Goal: Check status

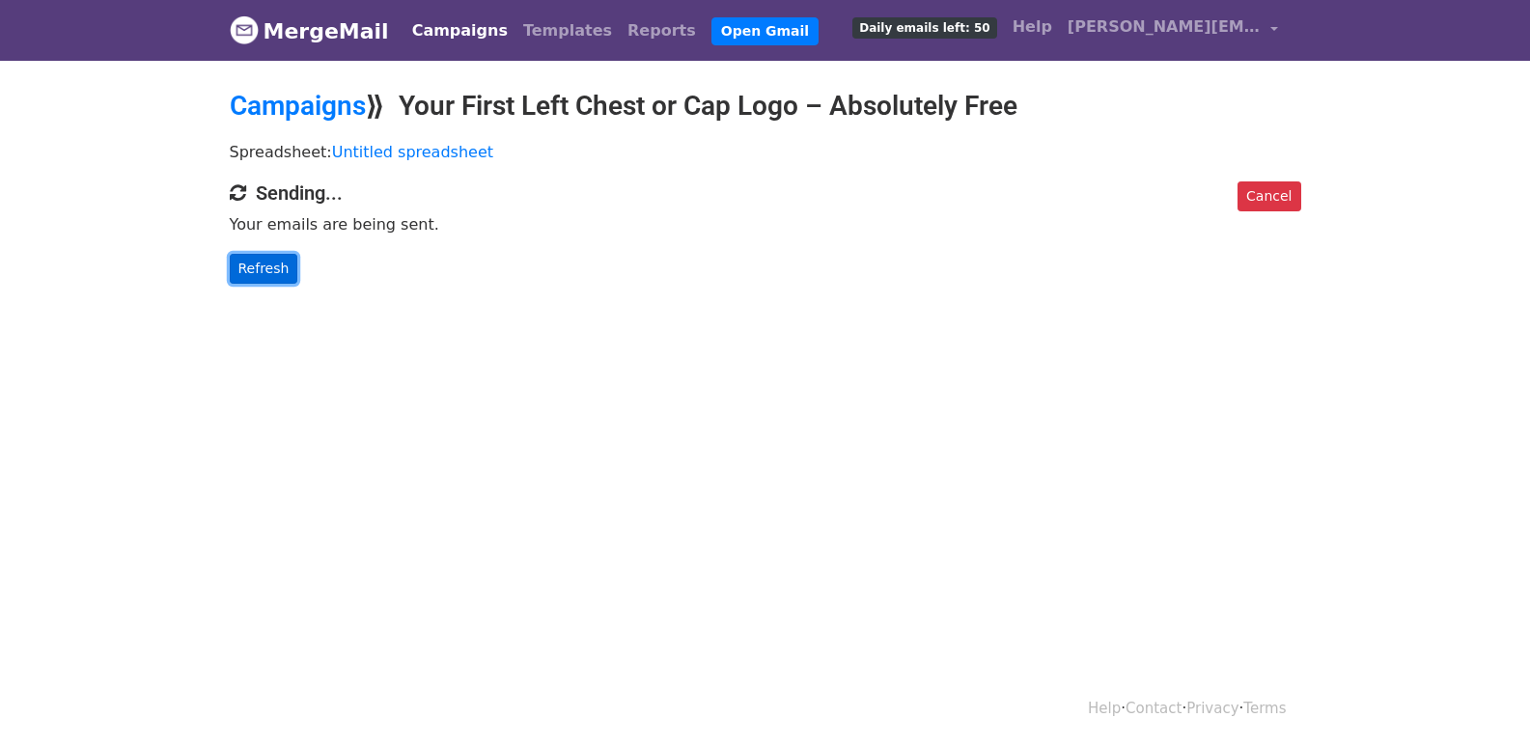
click at [265, 270] on link "Refresh" at bounding box center [264, 269] width 69 height 30
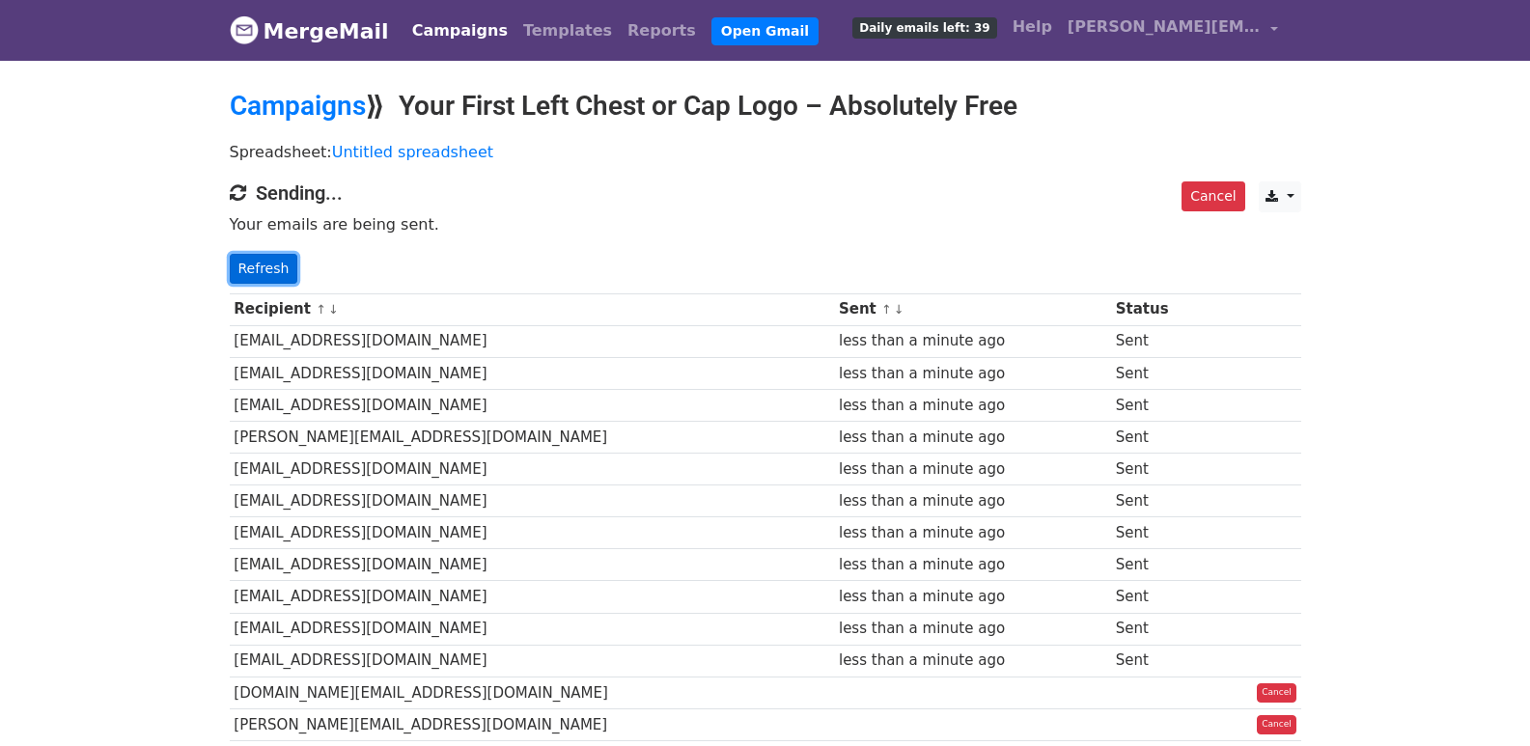
click at [270, 262] on link "Refresh" at bounding box center [264, 269] width 69 height 30
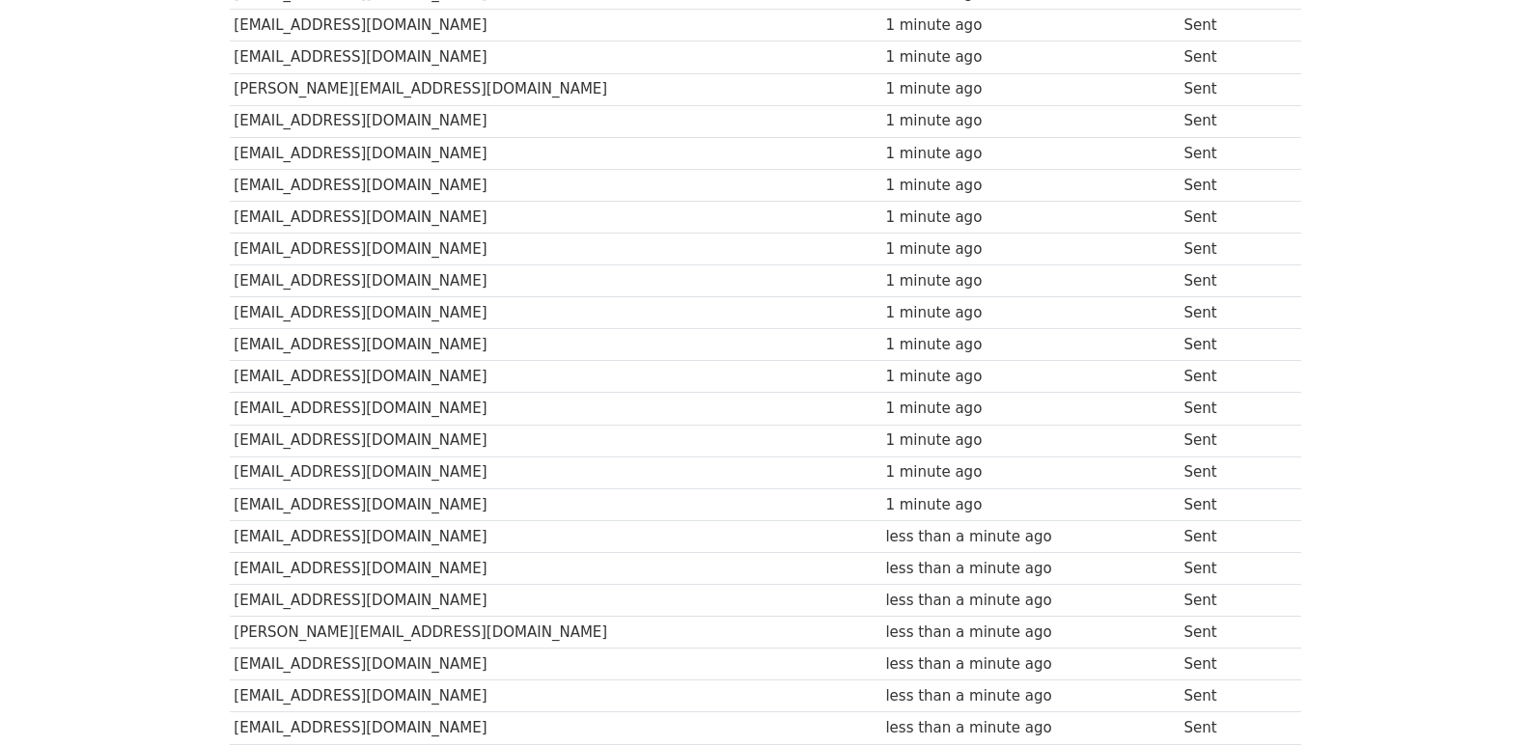
scroll to position [1312, 0]
